Goal: Information Seeking & Learning: Learn about a topic

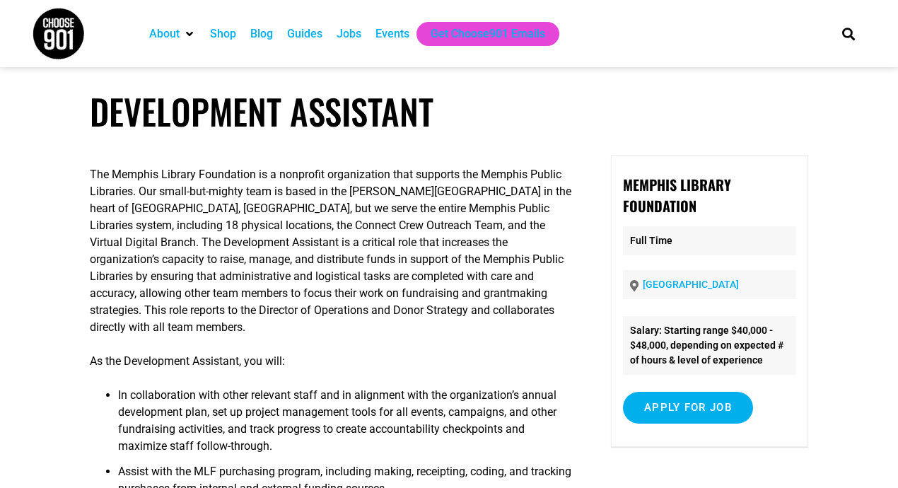
click at [353, 33] on div "Jobs" at bounding box center [349, 33] width 25 height 17
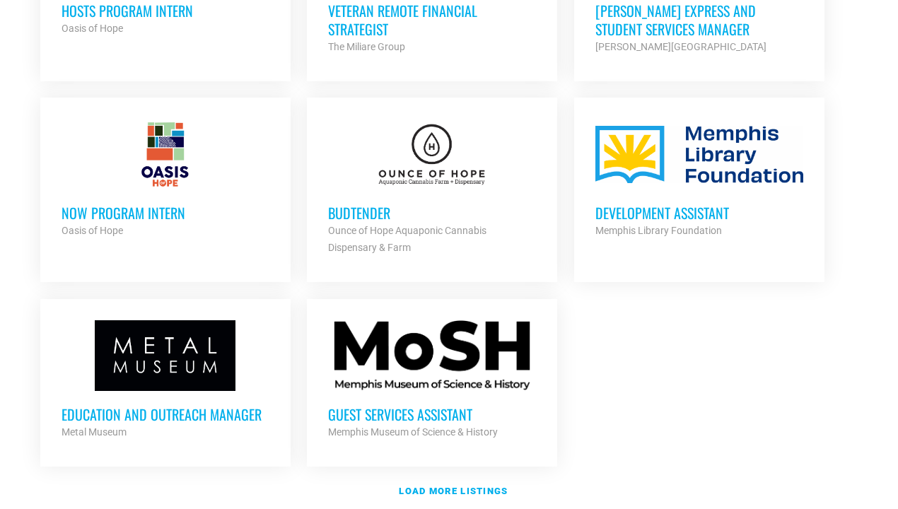
scroll to position [1558, 0]
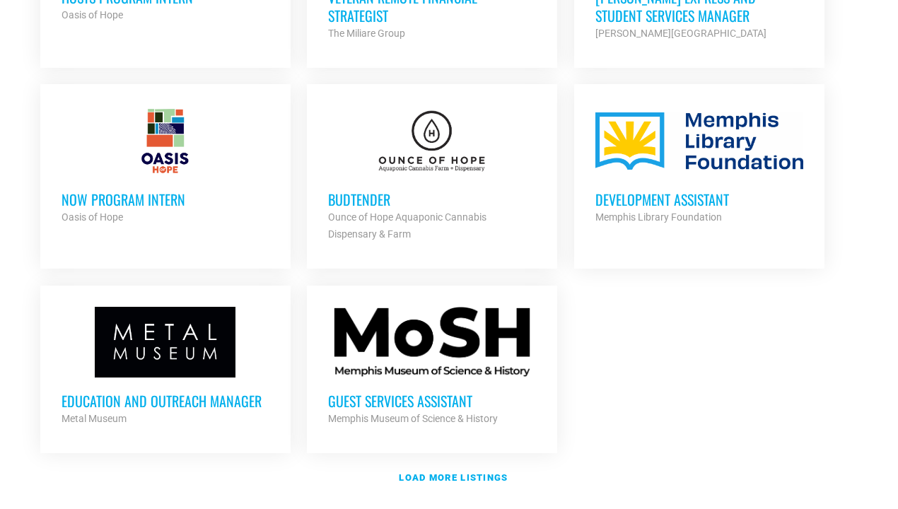
click at [431, 392] on h3 "Guest Services Assistant" at bounding box center [432, 401] width 208 height 18
click at [390, 190] on h3 "Budtender" at bounding box center [432, 199] width 208 height 18
click at [643, 176] on div "Development Assistant Memphis Library Foundation Partner Org" at bounding box center [699, 200] width 208 height 49
click at [441, 472] on strong "Load more listings" at bounding box center [453, 477] width 109 height 11
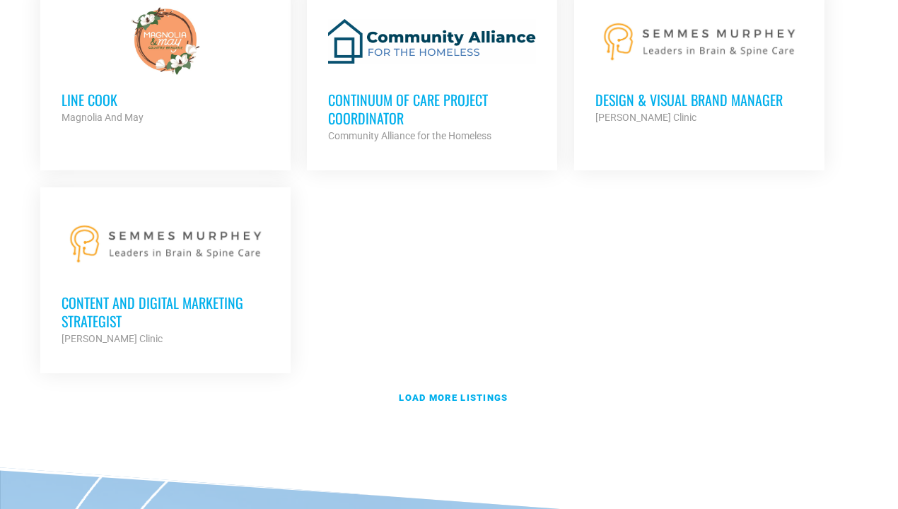
scroll to position [3113, 0]
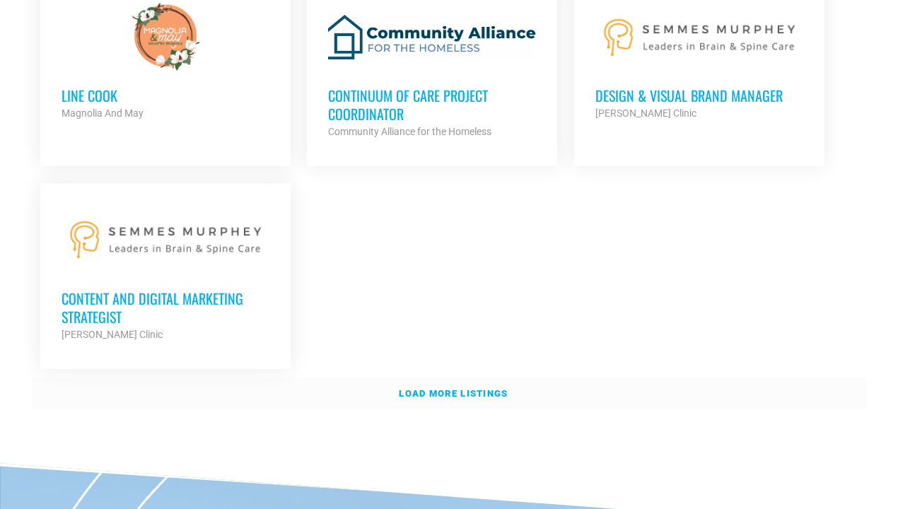
click at [444, 388] on strong "Load more listings" at bounding box center [453, 393] width 109 height 11
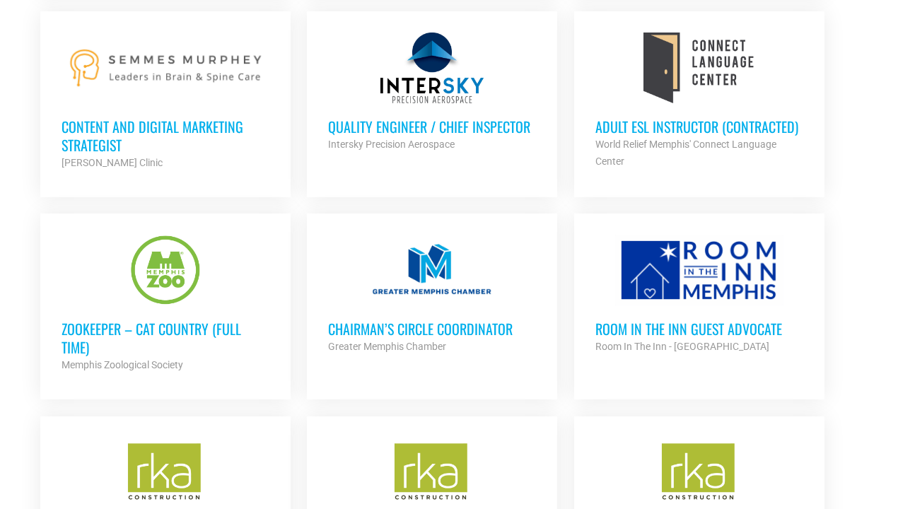
scroll to position [3286, 0]
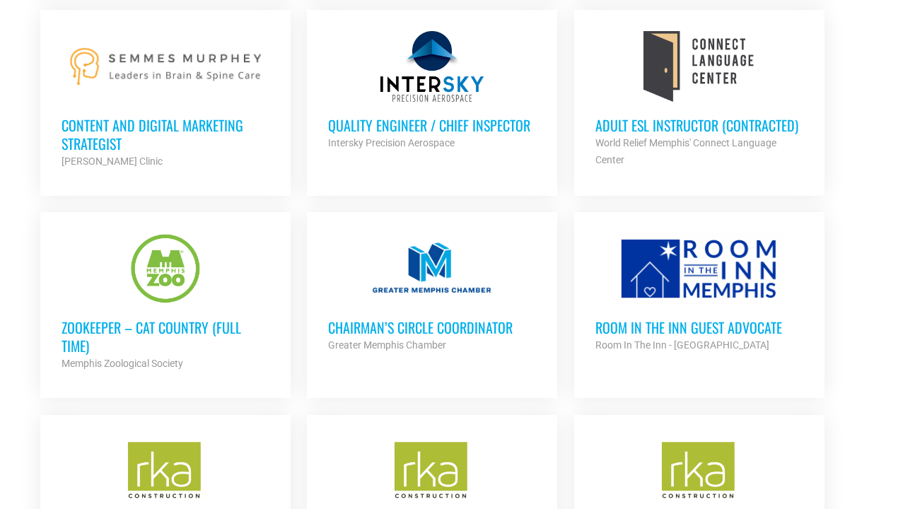
click at [197, 318] on h3 "Zookeeper – Cat Country (Full Time)" at bounding box center [166, 336] width 208 height 37
click at [446, 318] on h3 "Chairman’s Circle Coordinator" at bounding box center [432, 327] width 208 height 18
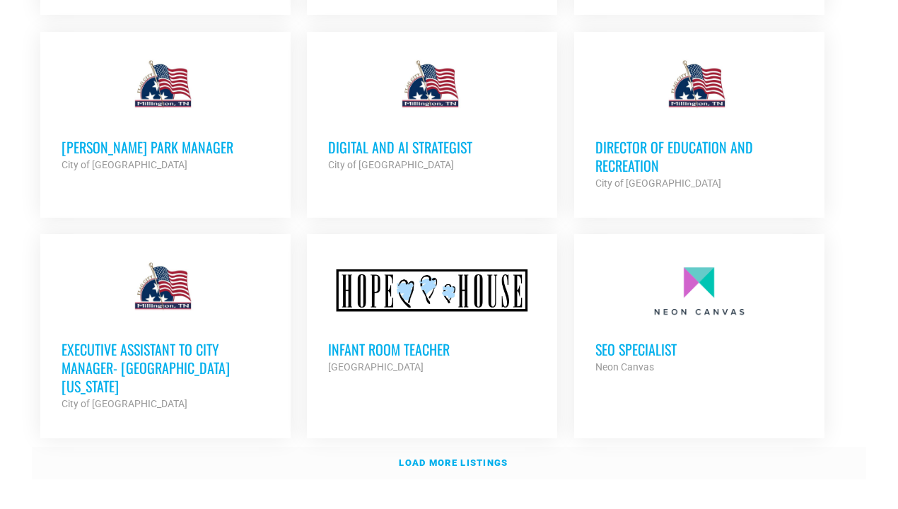
scroll to position [4322, 0]
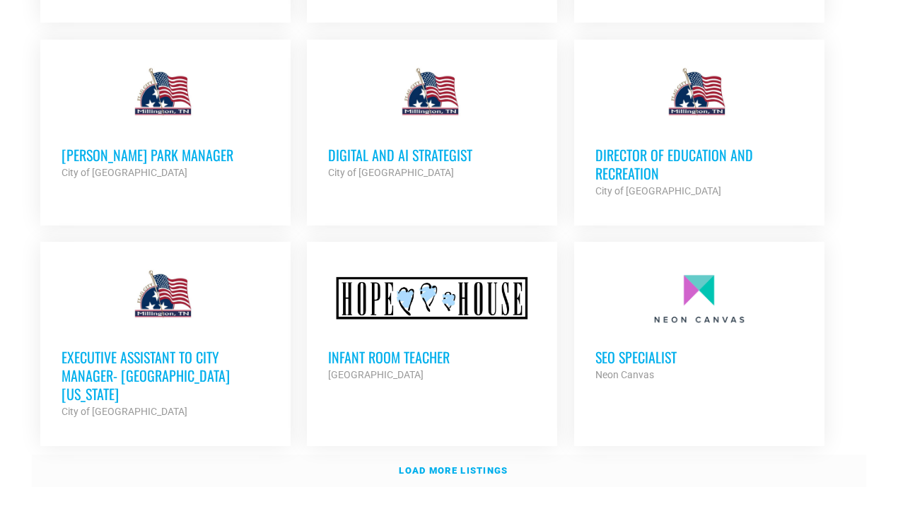
click at [441, 465] on strong "Load more listings" at bounding box center [453, 470] width 109 height 11
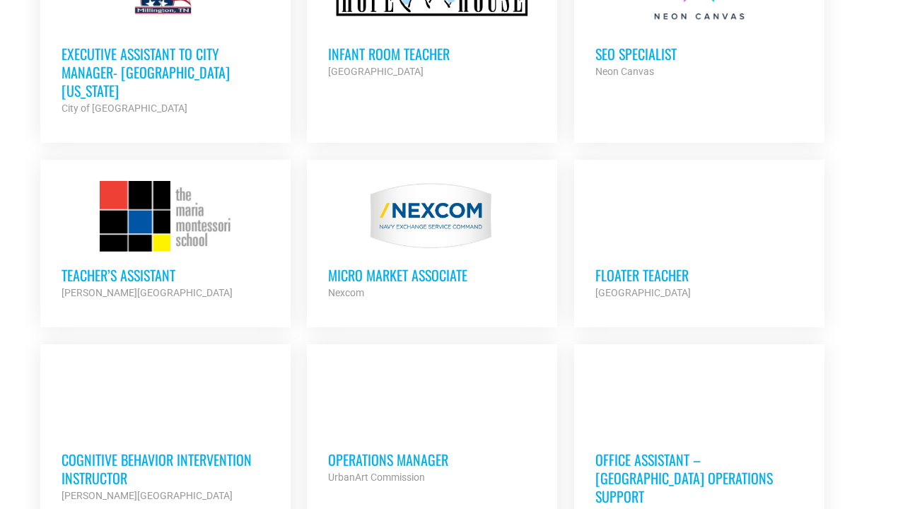
scroll to position [4633, 0]
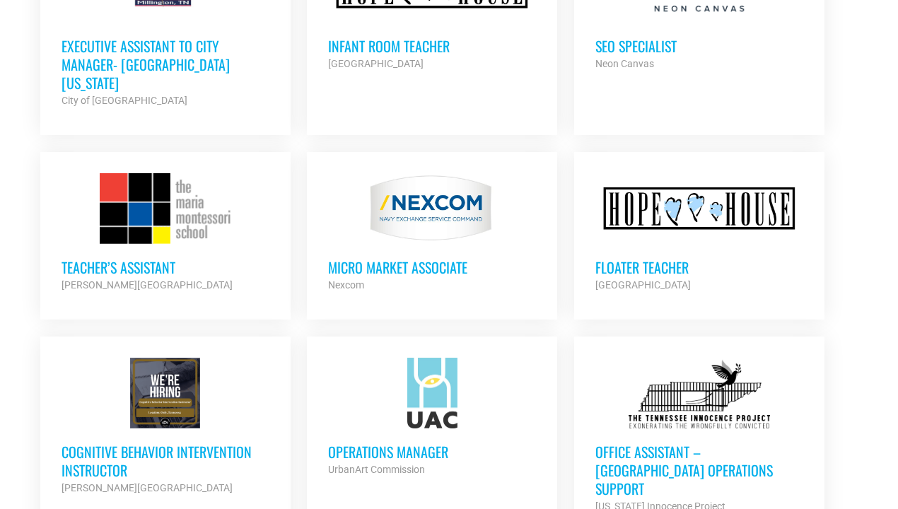
click at [691, 443] on h3 "Office Assistant – Memphis Operations Support" at bounding box center [699, 470] width 208 height 55
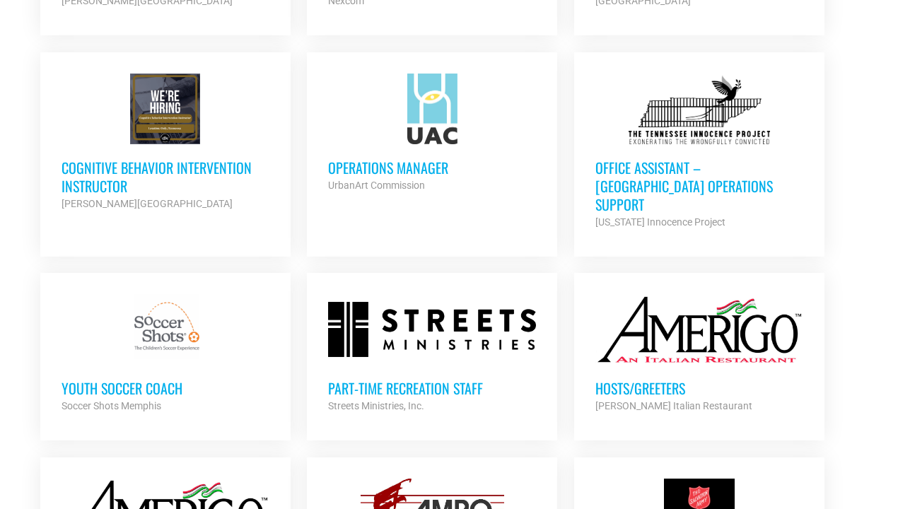
scroll to position [4924, 0]
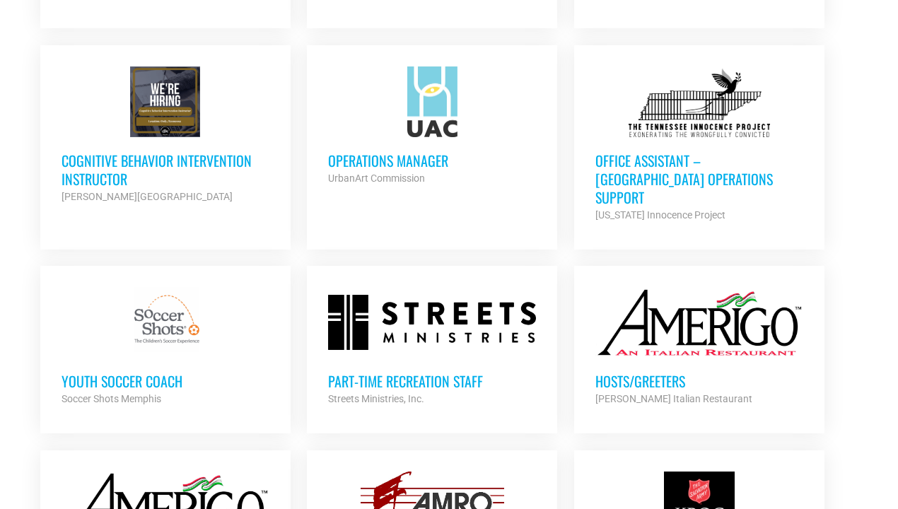
click at [660, 372] on h3 "Hosts/Greeters" at bounding box center [699, 381] width 208 height 18
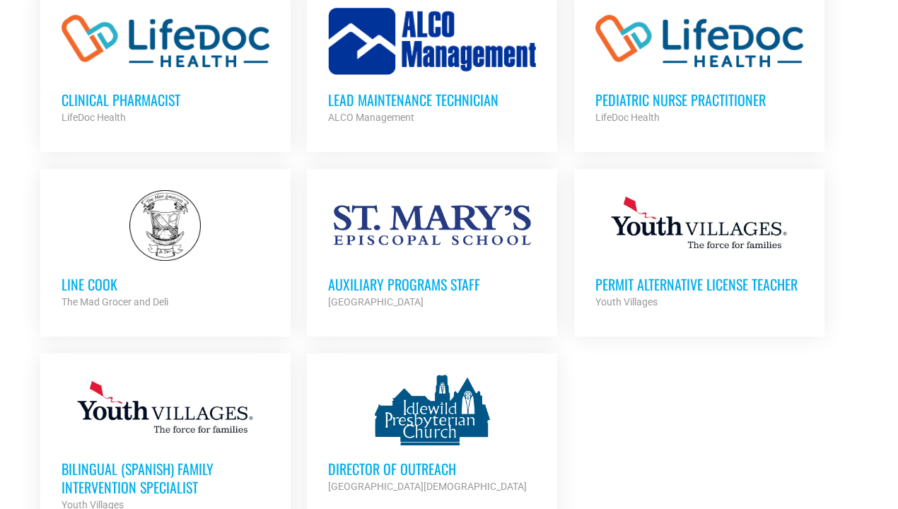
scroll to position [5637, 0]
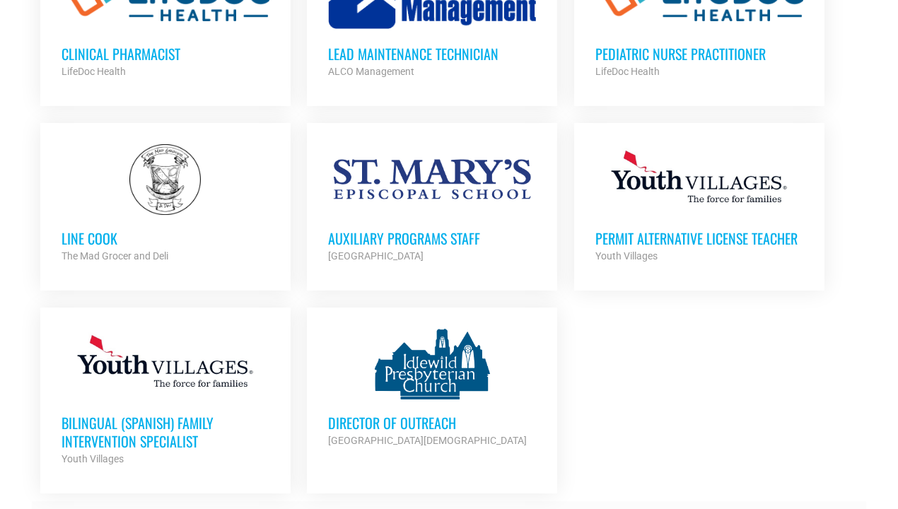
click at [457, 508] on strong "Load more listings" at bounding box center [453, 517] width 109 height 11
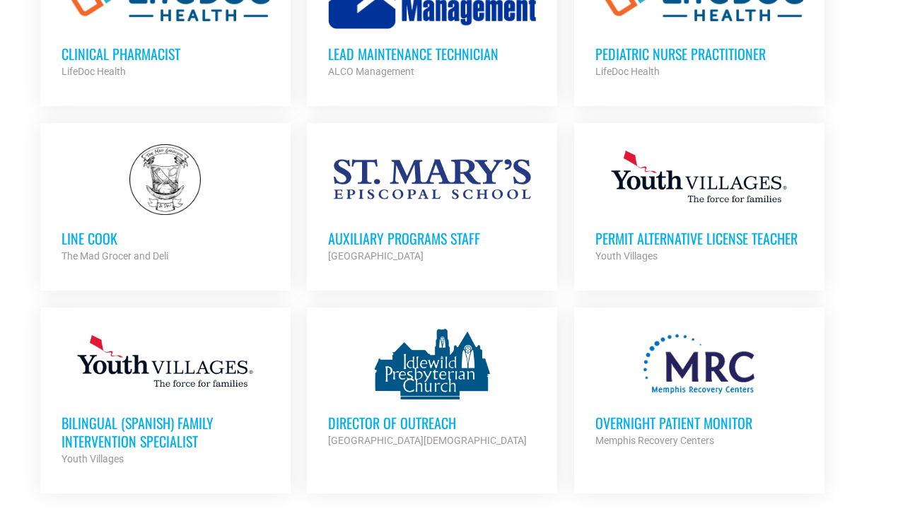
click at [682, 414] on h3 "Overnight Patient Monitor" at bounding box center [699, 423] width 208 height 18
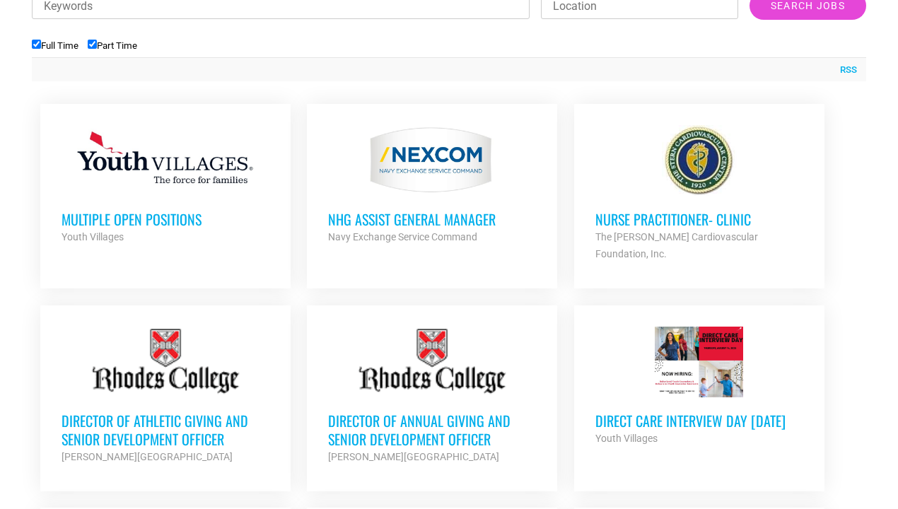
scroll to position [545, 0]
click at [206, 215] on h3 "Multiple Open Positions" at bounding box center [166, 218] width 208 height 18
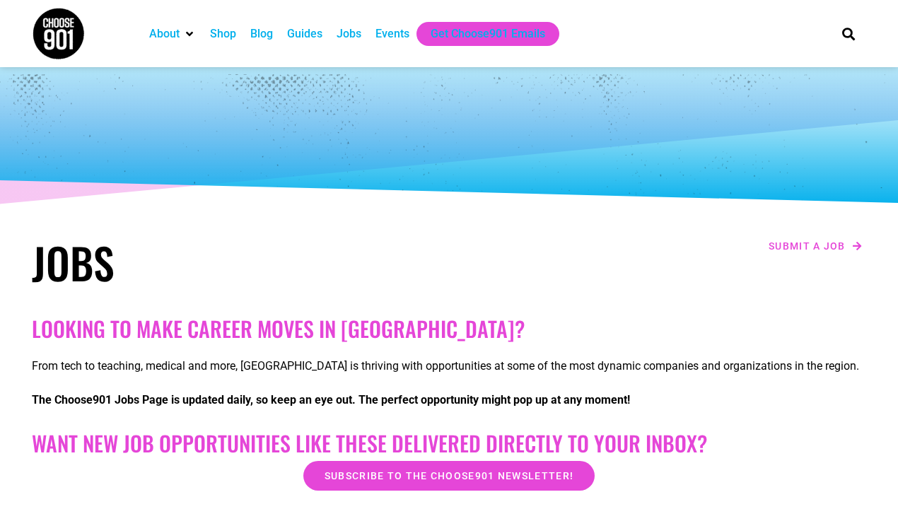
scroll to position [0, 0]
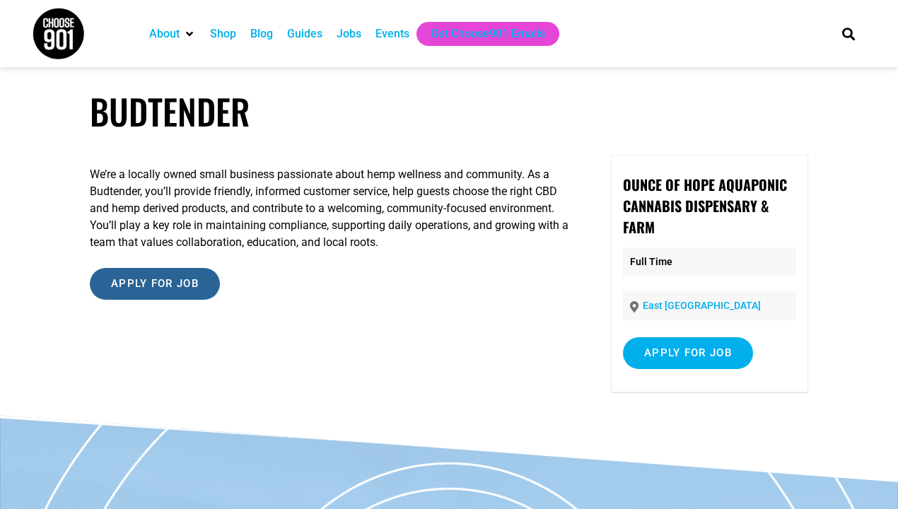
click at [174, 284] on input "Apply for job" at bounding box center [155, 284] width 130 height 32
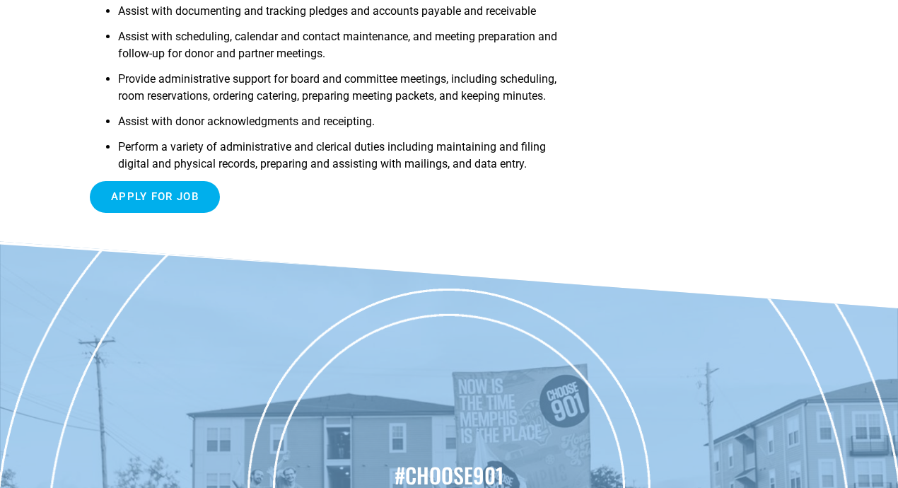
scroll to position [481, 0]
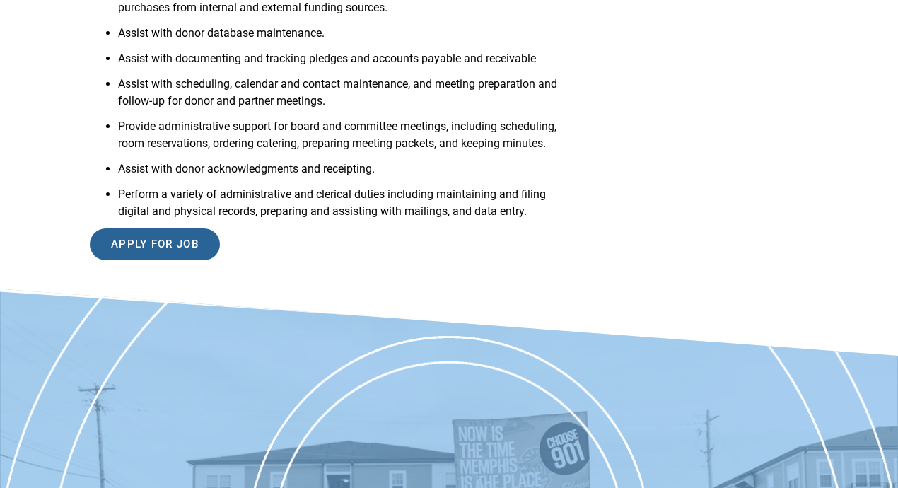
click at [157, 243] on input "Apply for job" at bounding box center [155, 244] width 130 height 32
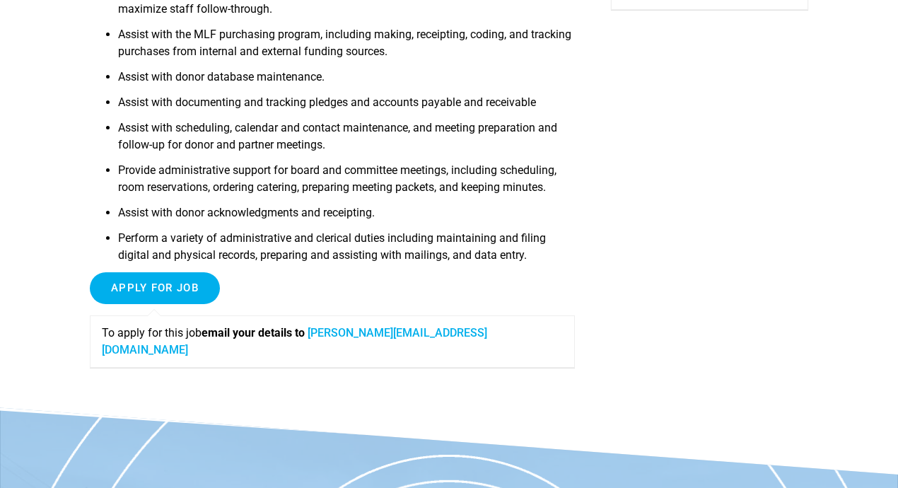
scroll to position [375, 0]
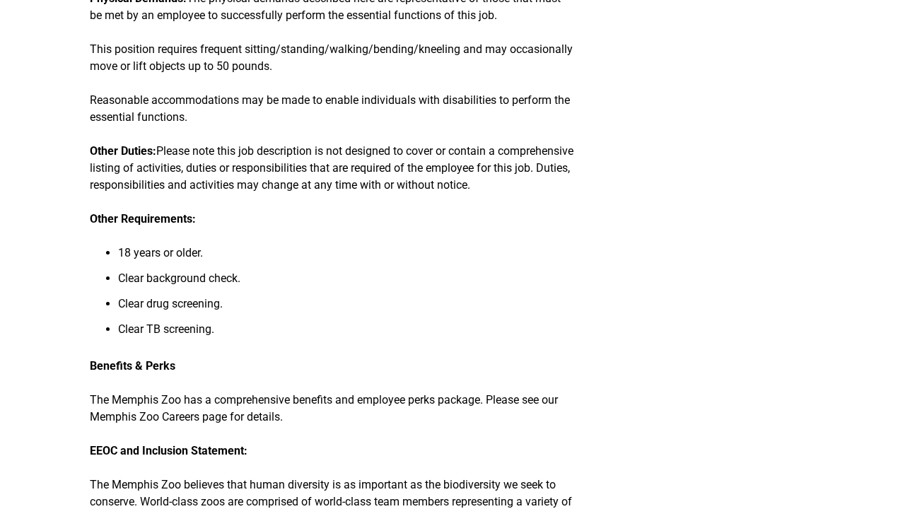
scroll to position [1809, 0]
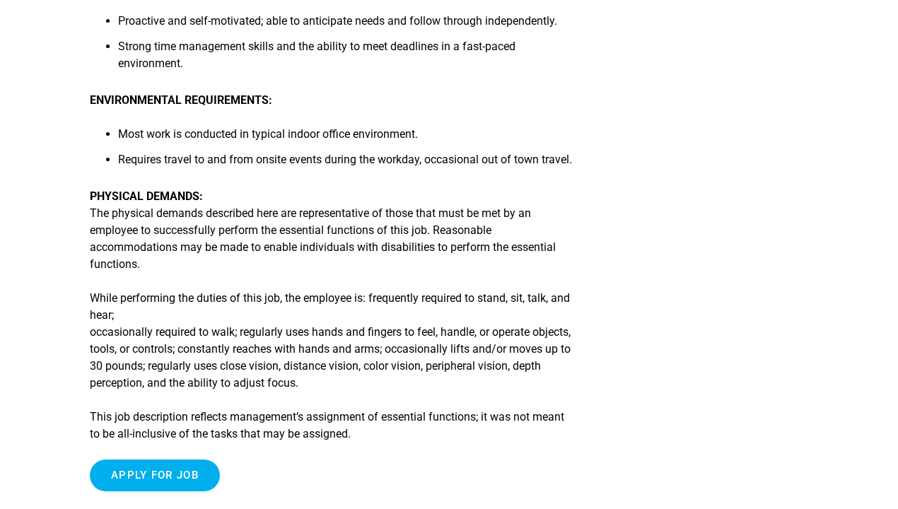
scroll to position [1212, 0]
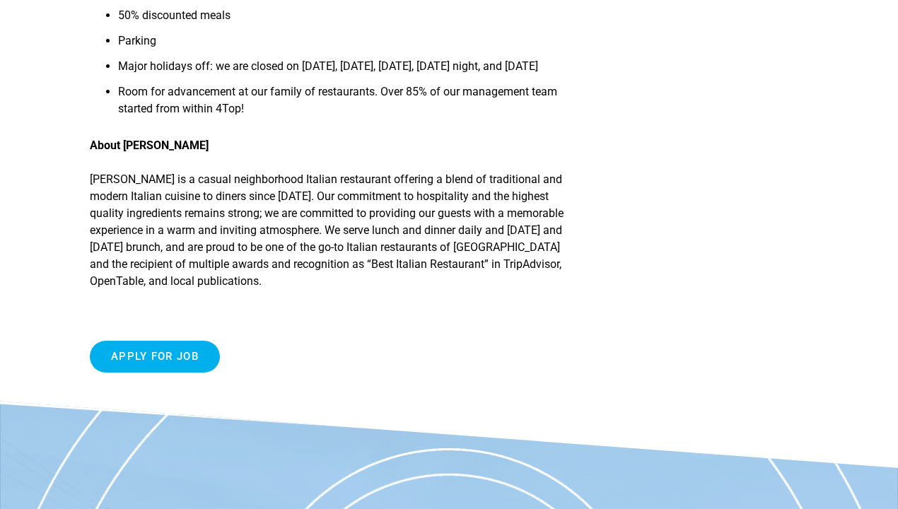
scroll to position [636, 0]
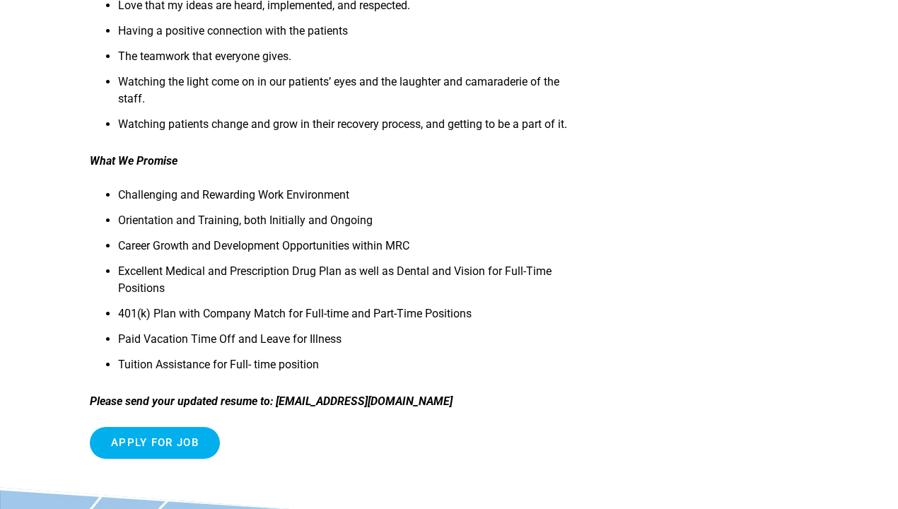
scroll to position [612, 0]
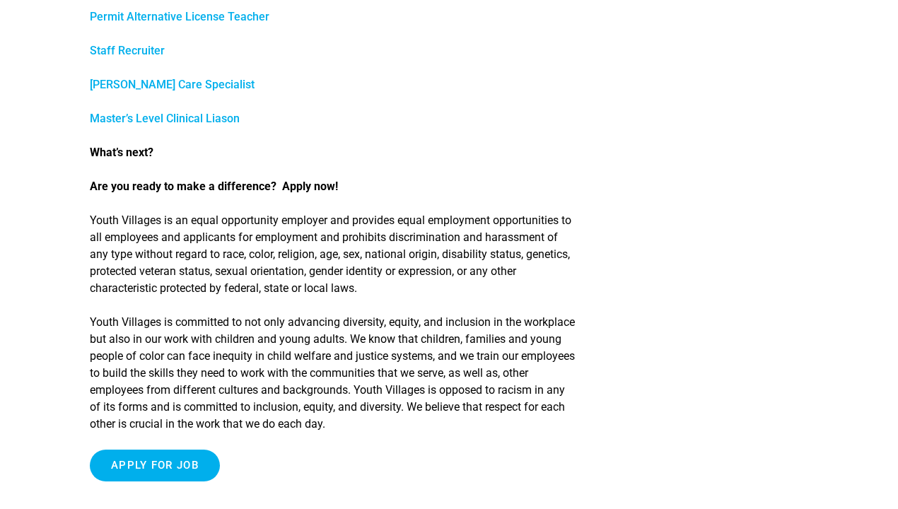
scroll to position [908, 0]
